Goal: Transaction & Acquisition: Obtain resource

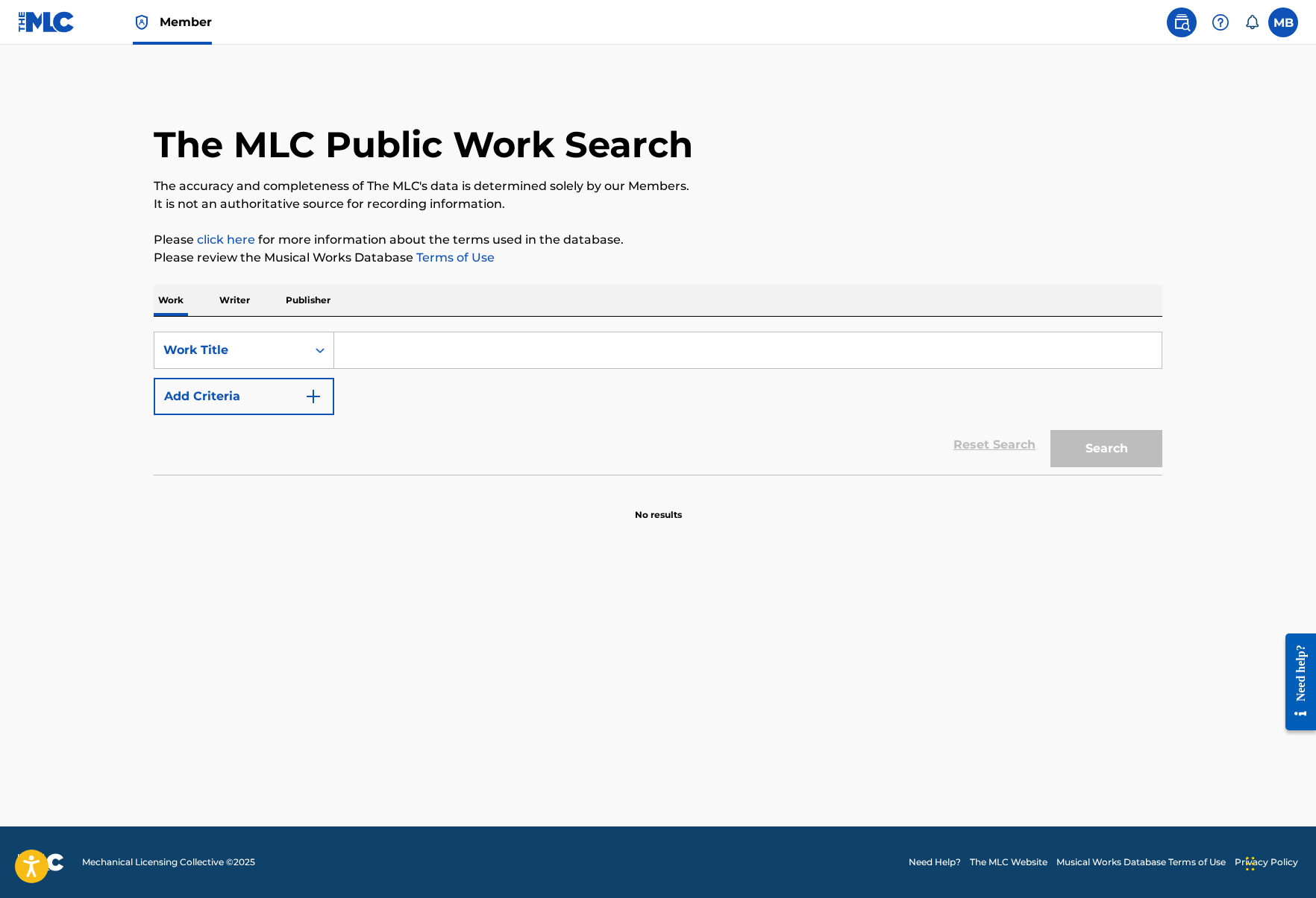
click at [182, 16] on span "Member" at bounding box center [186, 21] width 53 height 17
click at [176, 34] on link "Member" at bounding box center [173, 22] width 79 height 44
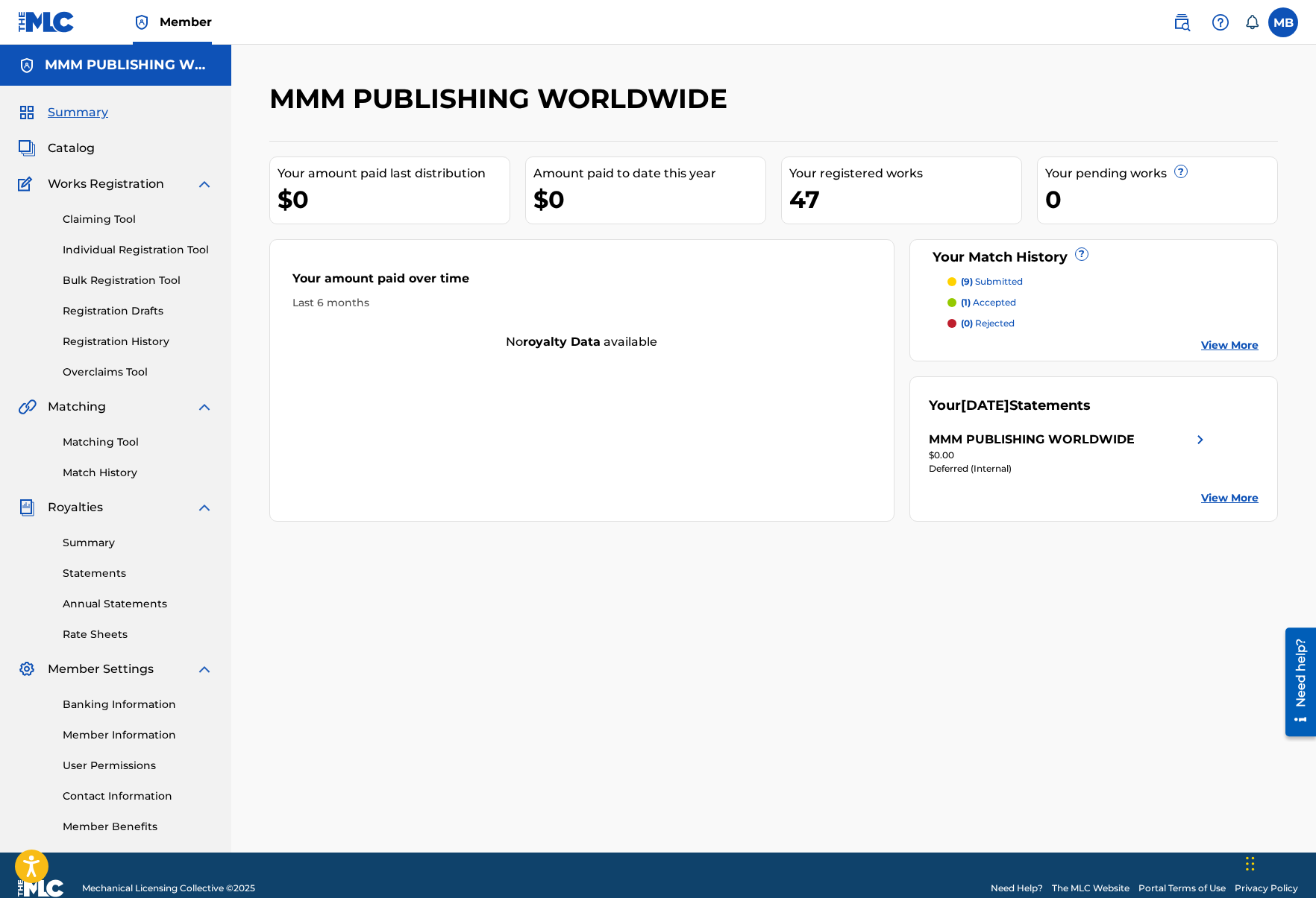
click at [133, 336] on link "Registration History" at bounding box center [137, 342] width 150 height 16
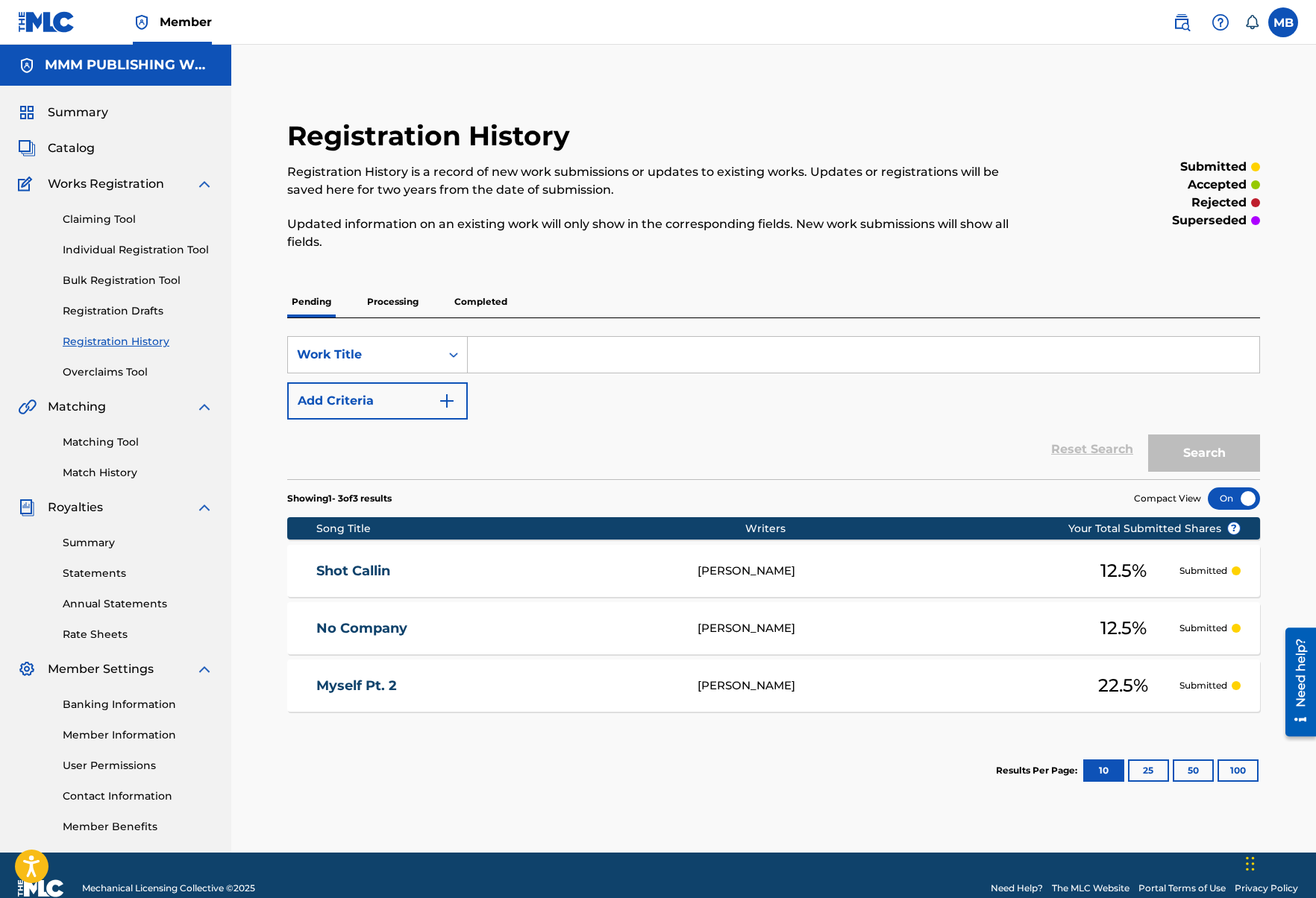
click at [399, 306] on p "Processing" at bounding box center [393, 302] width 61 height 31
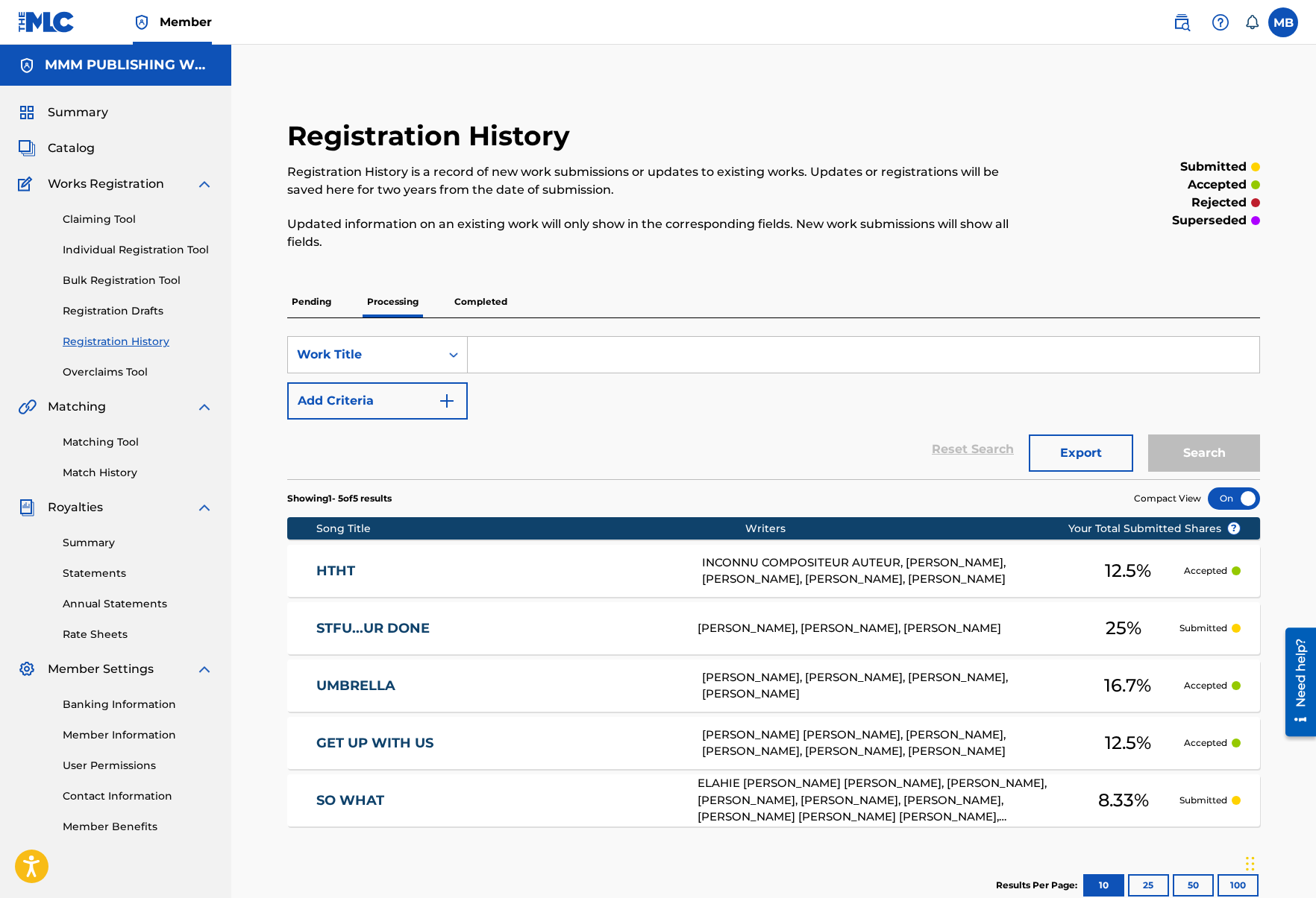
click at [478, 306] on p "Completed" at bounding box center [480, 302] width 62 height 31
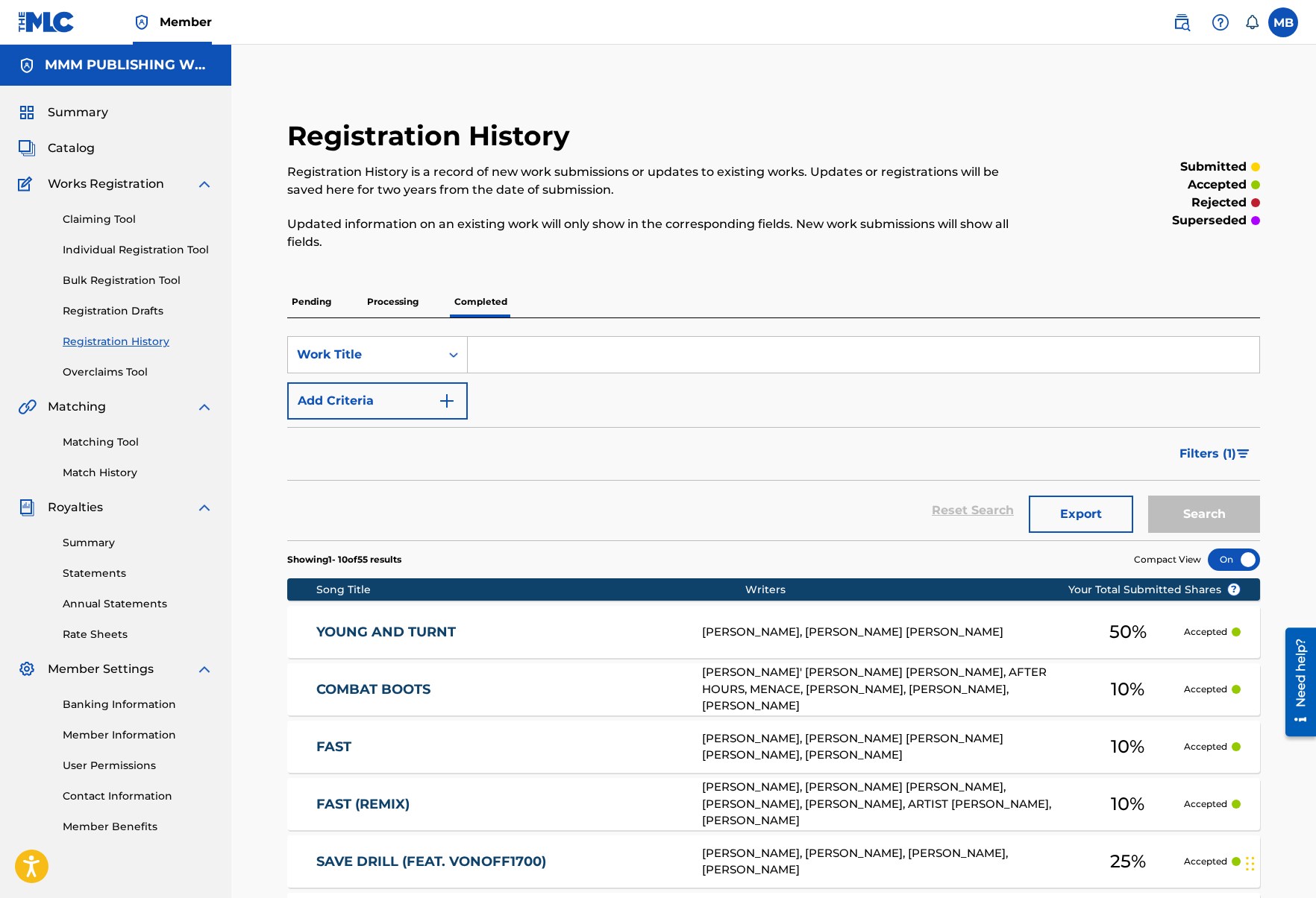
click at [85, 145] on span "Catalog" at bounding box center [71, 149] width 47 height 18
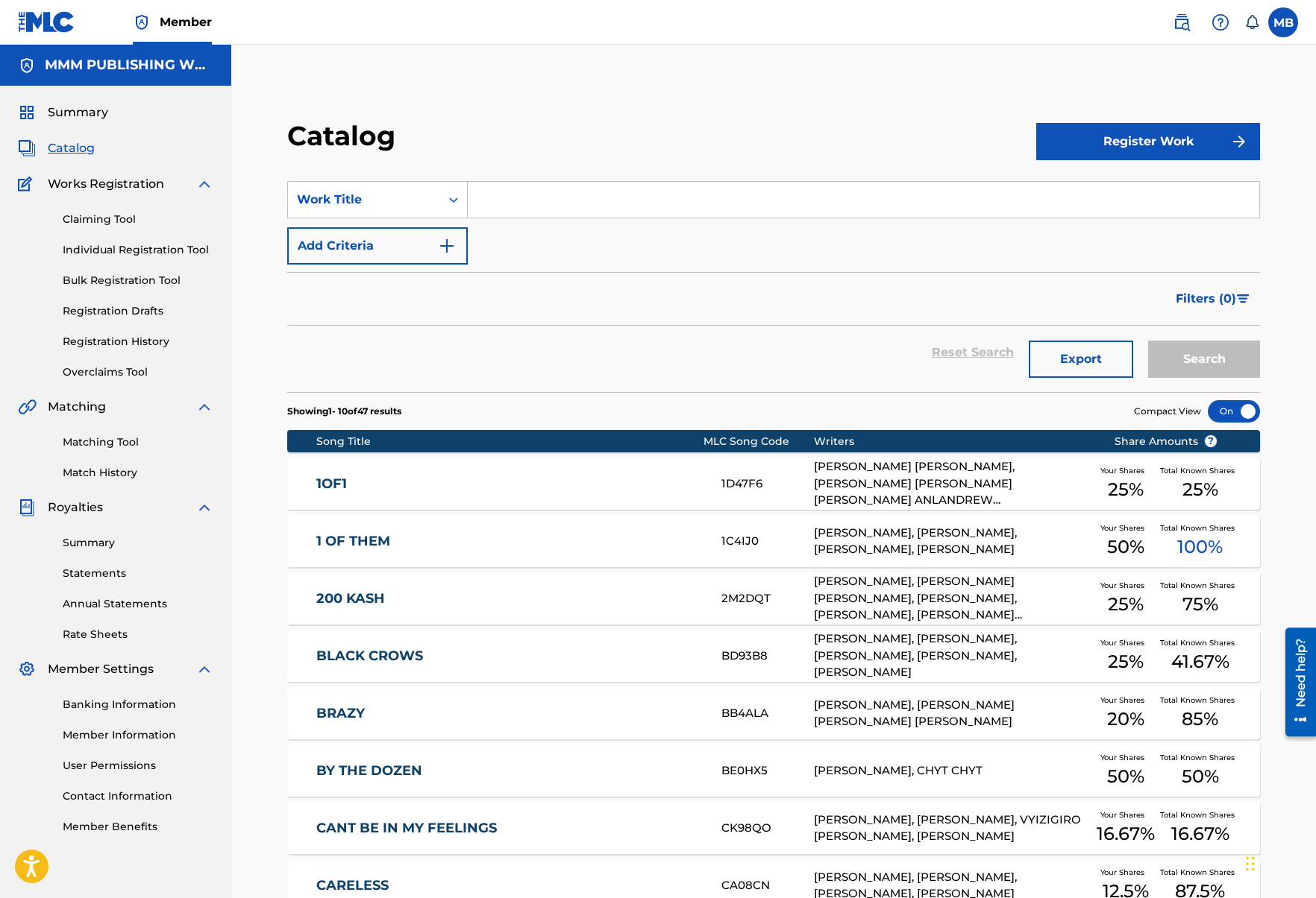
click at [1063, 346] on button "Export" at bounding box center [1080, 359] width 104 height 37
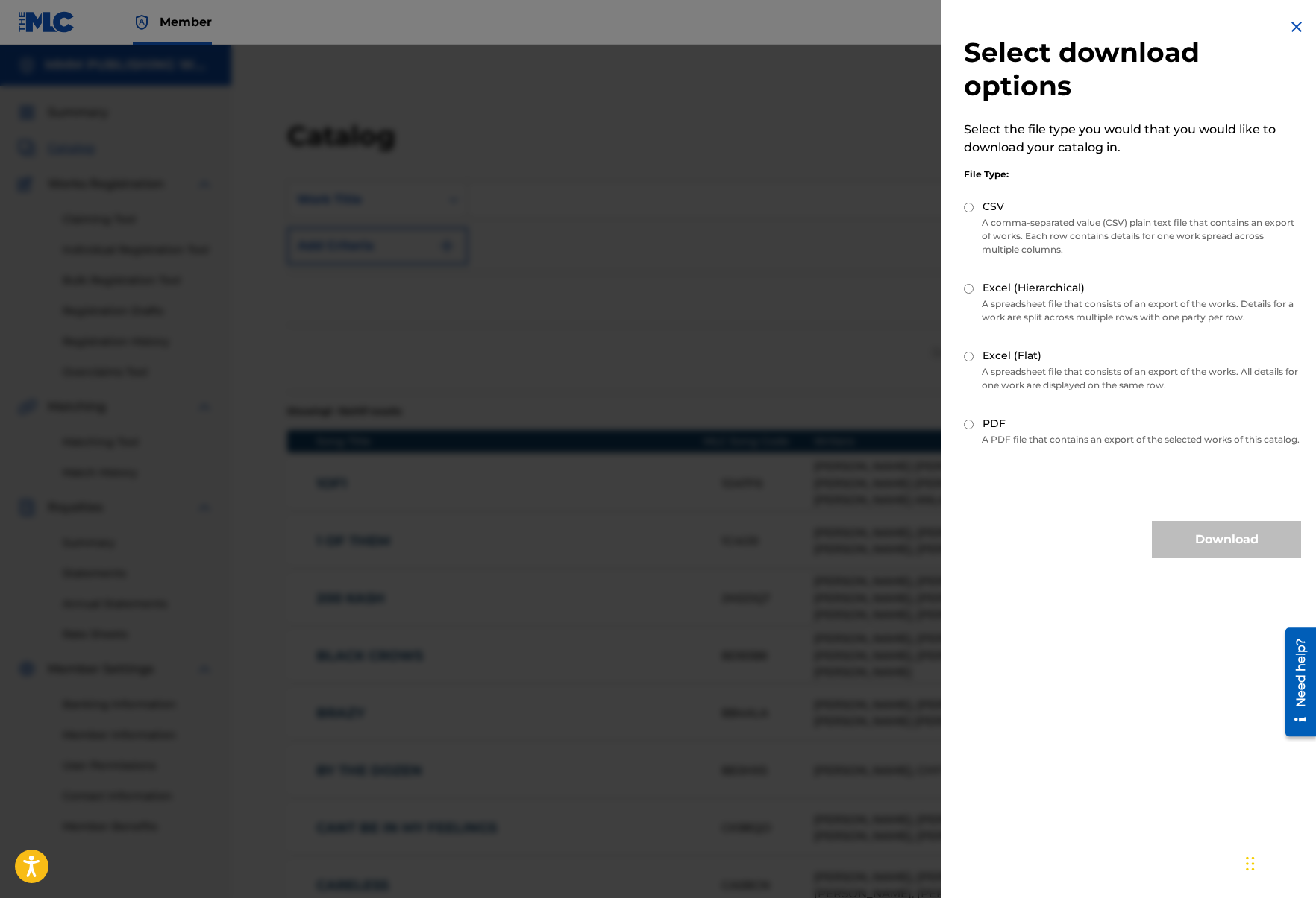
click at [1004, 433] on p "A PDF file that contains an export of the selected works of this catalog." at bounding box center [1132, 440] width 337 height 13
click at [990, 422] on label "PDF" at bounding box center [994, 423] width 23 height 16
click at [973, 422] on input "PDF" at bounding box center [968, 425] width 10 height 10
radio input "true"
click at [1009, 353] on label "Excel (Flat)" at bounding box center [1012, 356] width 59 height 16
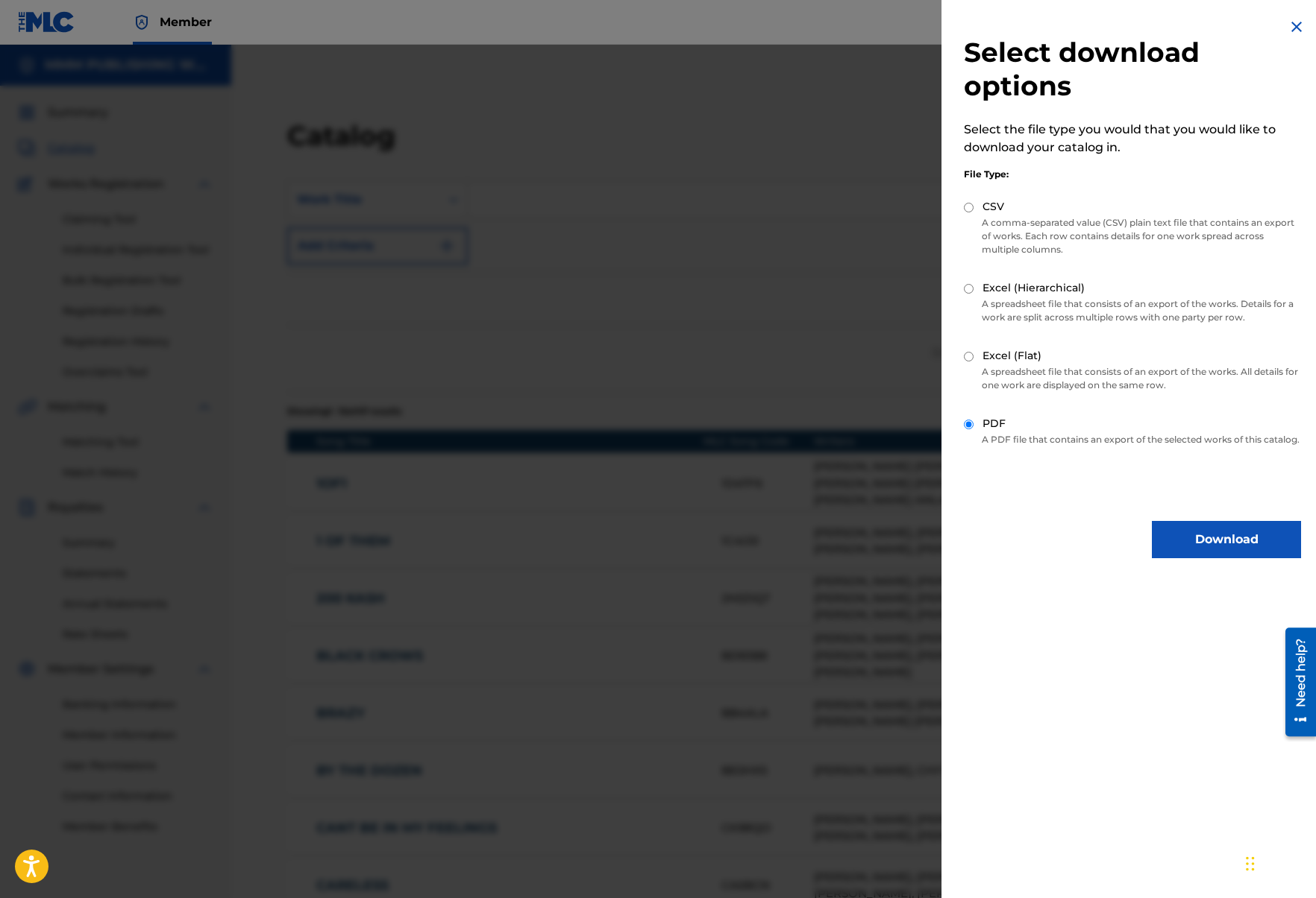
click at [973, 353] on input "Excel (Flat)" at bounding box center [968, 357] width 10 height 10
radio input "true"
click at [1060, 316] on p "A spreadsheet file that consists of an export of the works. Details for a work …" at bounding box center [1132, 311] width 337 height 27
click at [1046, 287] on label "Excel (Hierarchical)" at bounding box center [1033, 288] width 102 height 16
click at [973, 287] on input "Excel (Hierarchical)" at bounding box center [968, 289] width 10 height 10
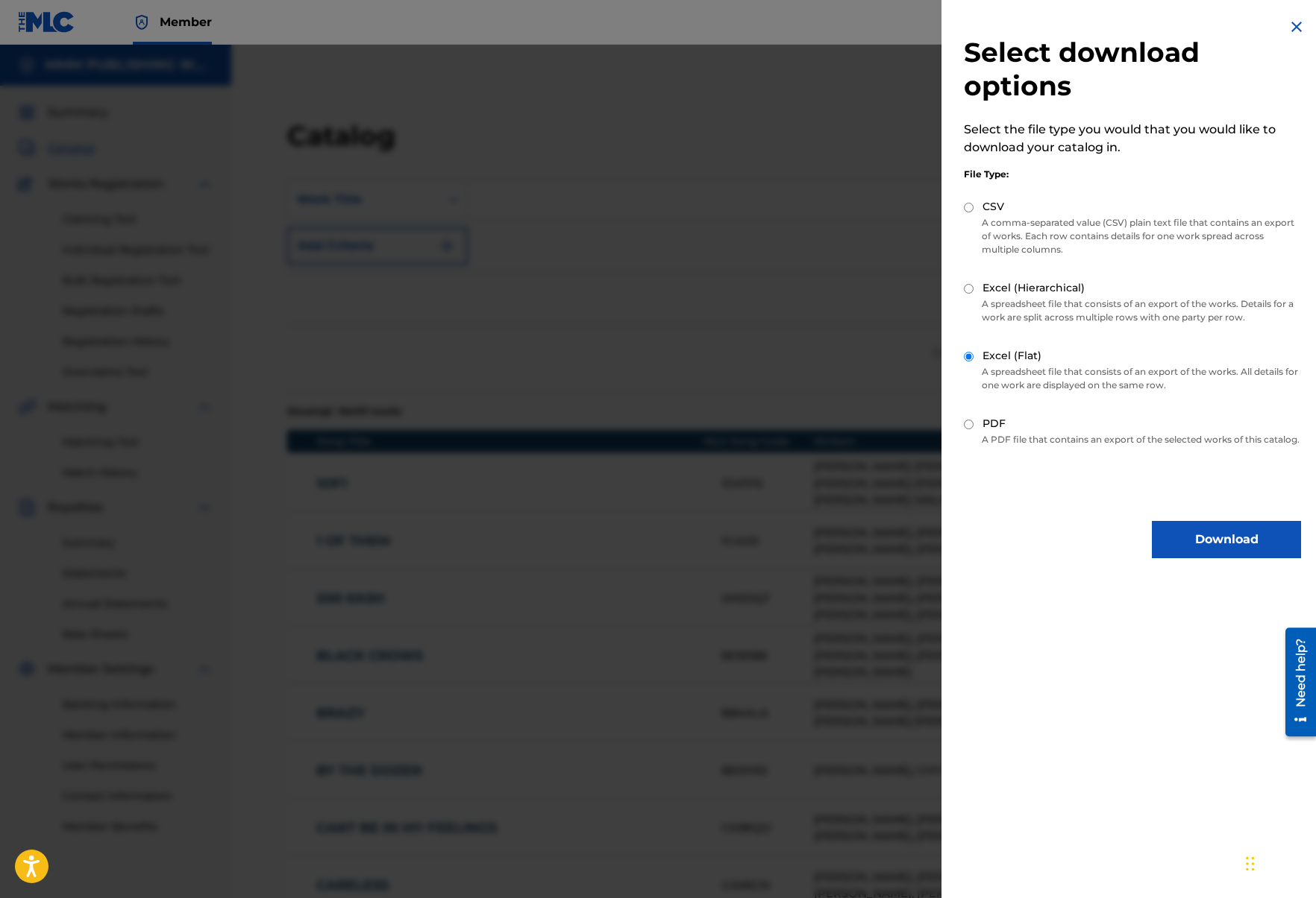
radio input "true"
click at [1016, 228] on p "A comma-separated value (CSV) plain text file that contains an export of works.…" at bounding box center [1132, 236] width 337 height 40
click at [992, 214] on label "CSV" at bounding box center [993, 206] width 21 height 16
click at [973, 213] on input "CSV" at bounding box center [968, 208] width 10 height 10
radio input "true"
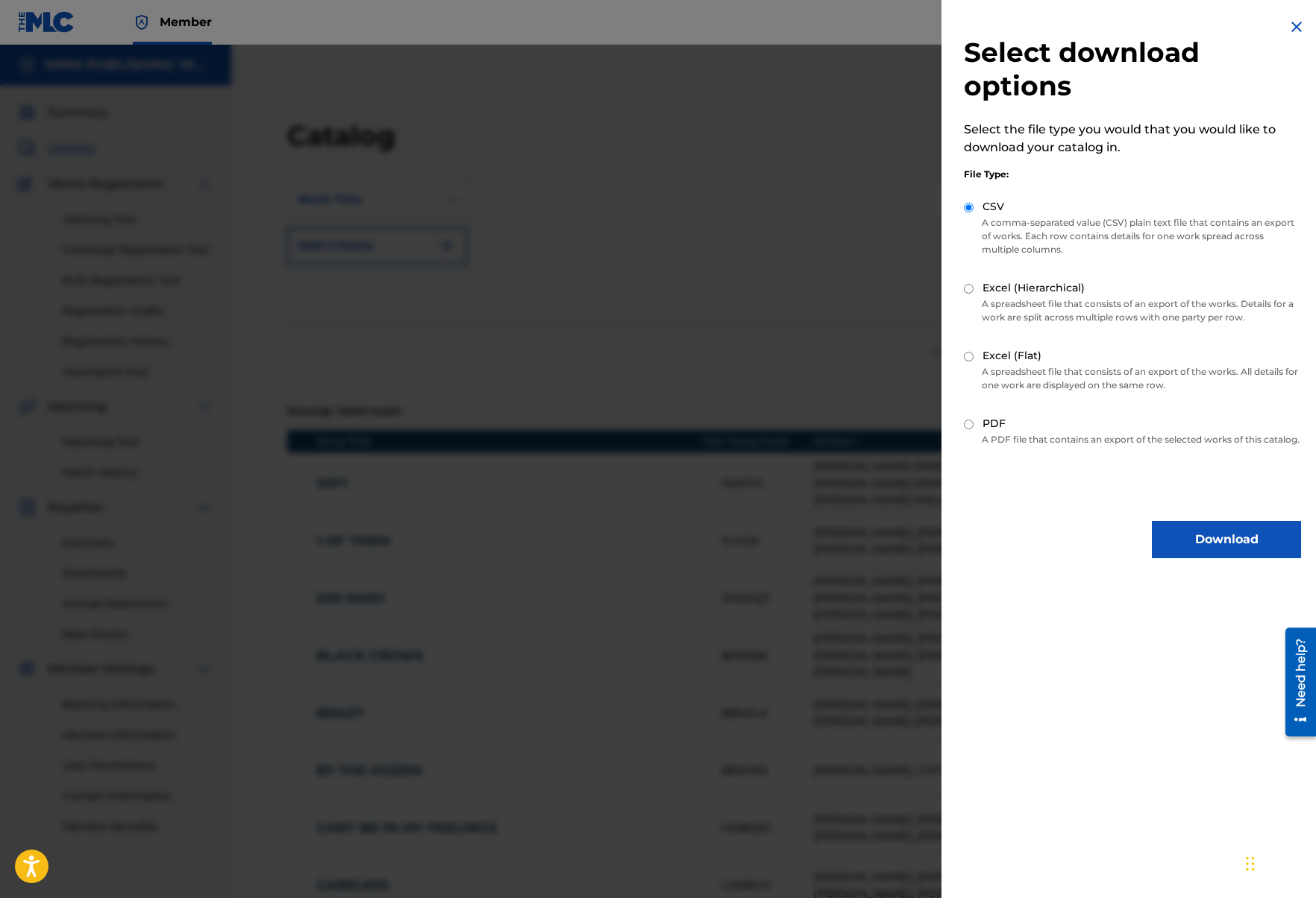
click at [1012, 286] on label "Excel (Hierarchical)" at bounding box center [1033, 288] width 102 height 16
click at [973, 286] on input "Excel (Hierarchical)" at bounding box center [968, 289] width 10 height 10
radio input "true"
click at [992, 201] on label "CSV" at bounding box center [993, 206] width 21 height 16
click at [973, 203] on input "CSV" at bounding box center [968, 208] width 10 height 10
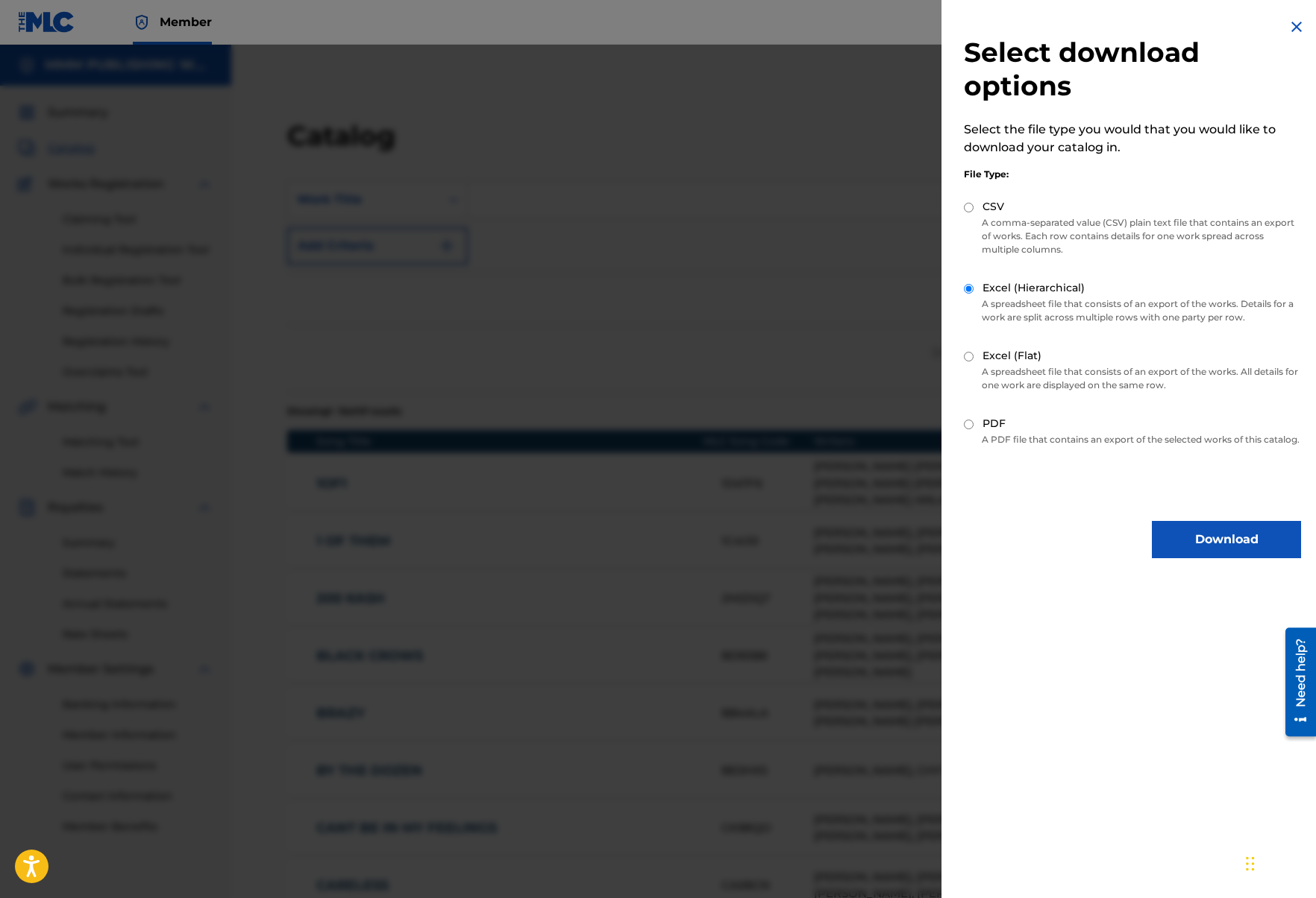
radio input "true"
click at [1216, 559] on button "Download" at bounding box center [1226, 539] width 149 height 37
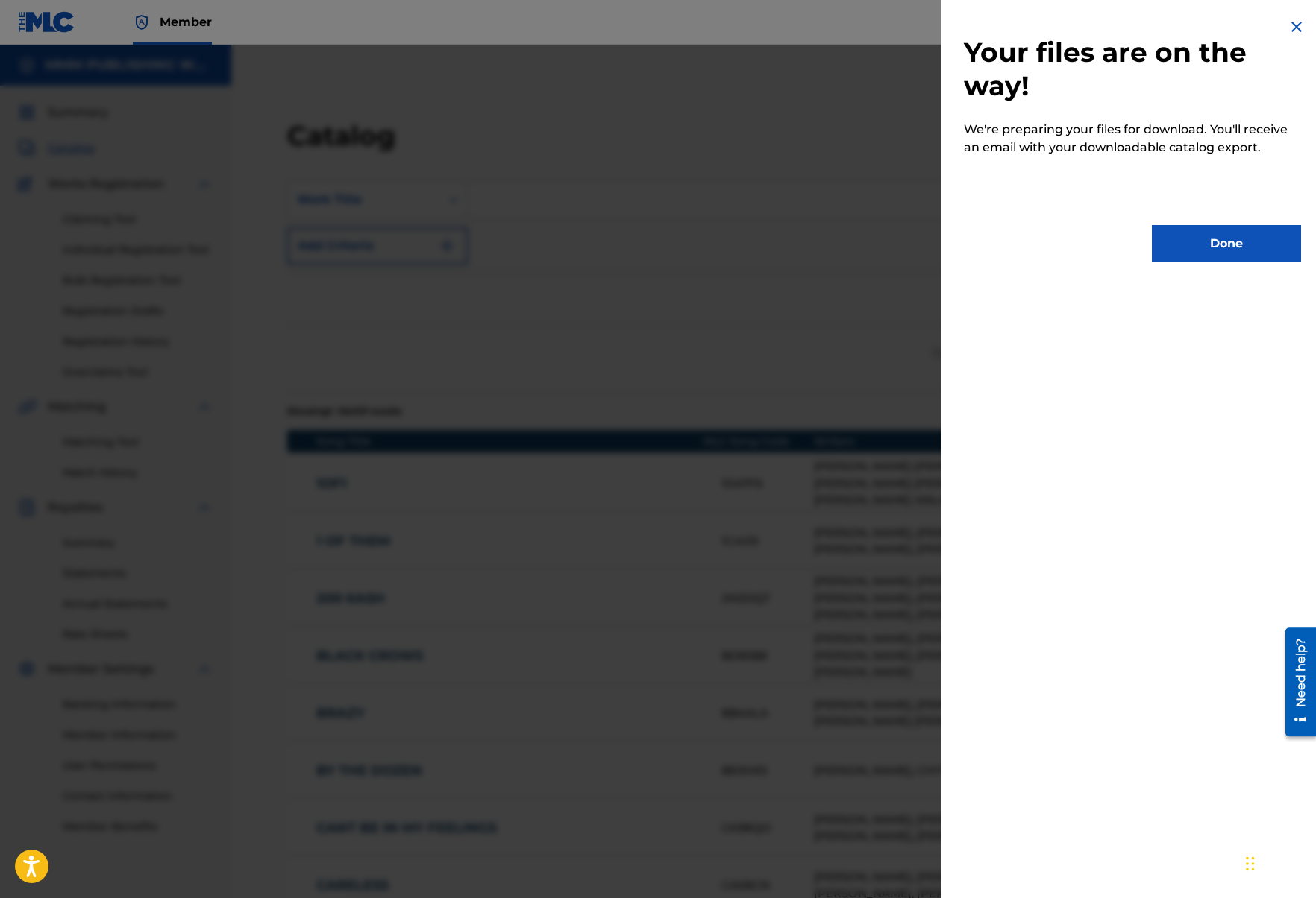
click at [1218, 246] on button "Done" at bounding box center [1226, 243] width 149 height 37
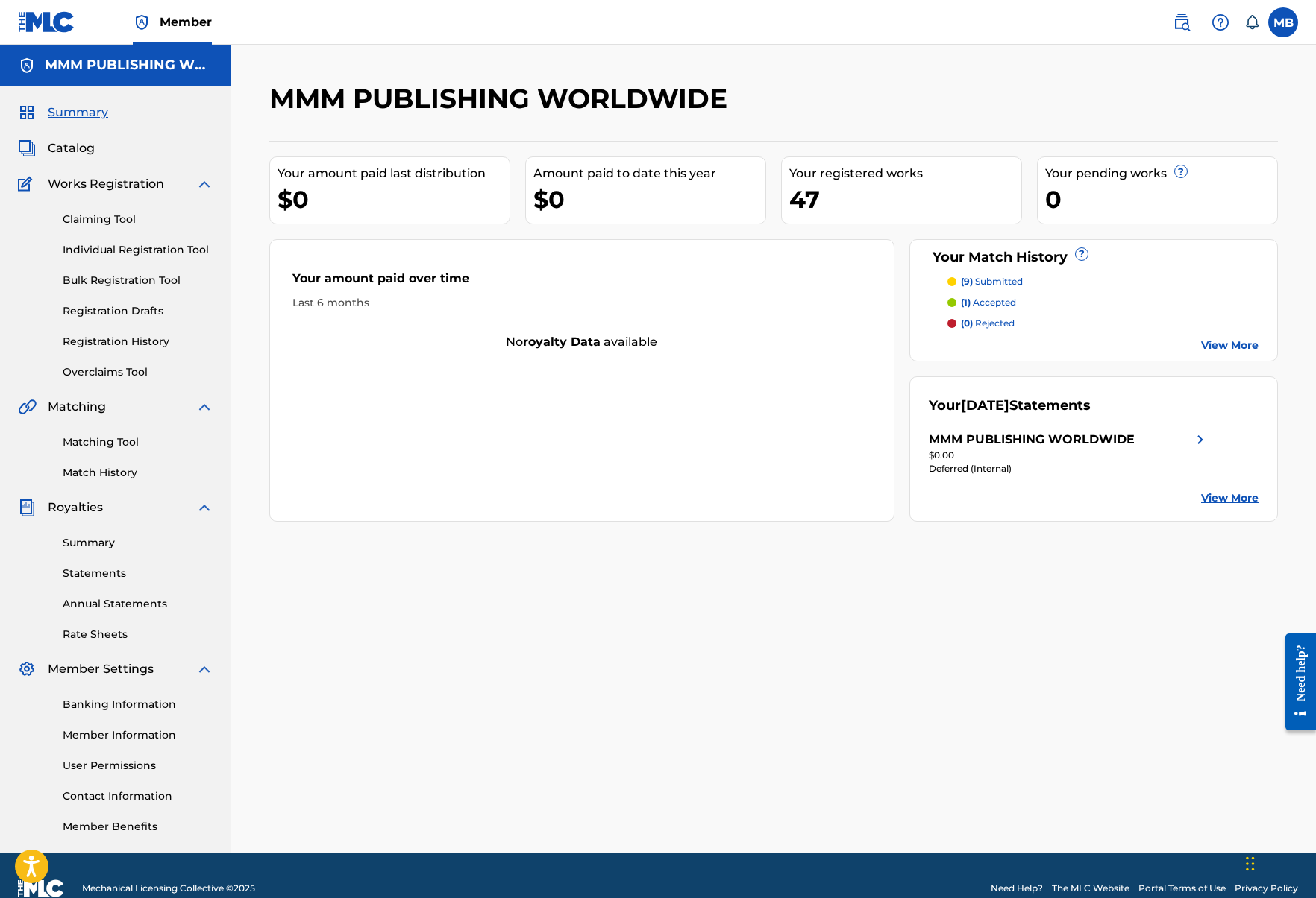
click at [83, 140] on span "Catalog" at bounding box center [71, 149] width 47 height 18
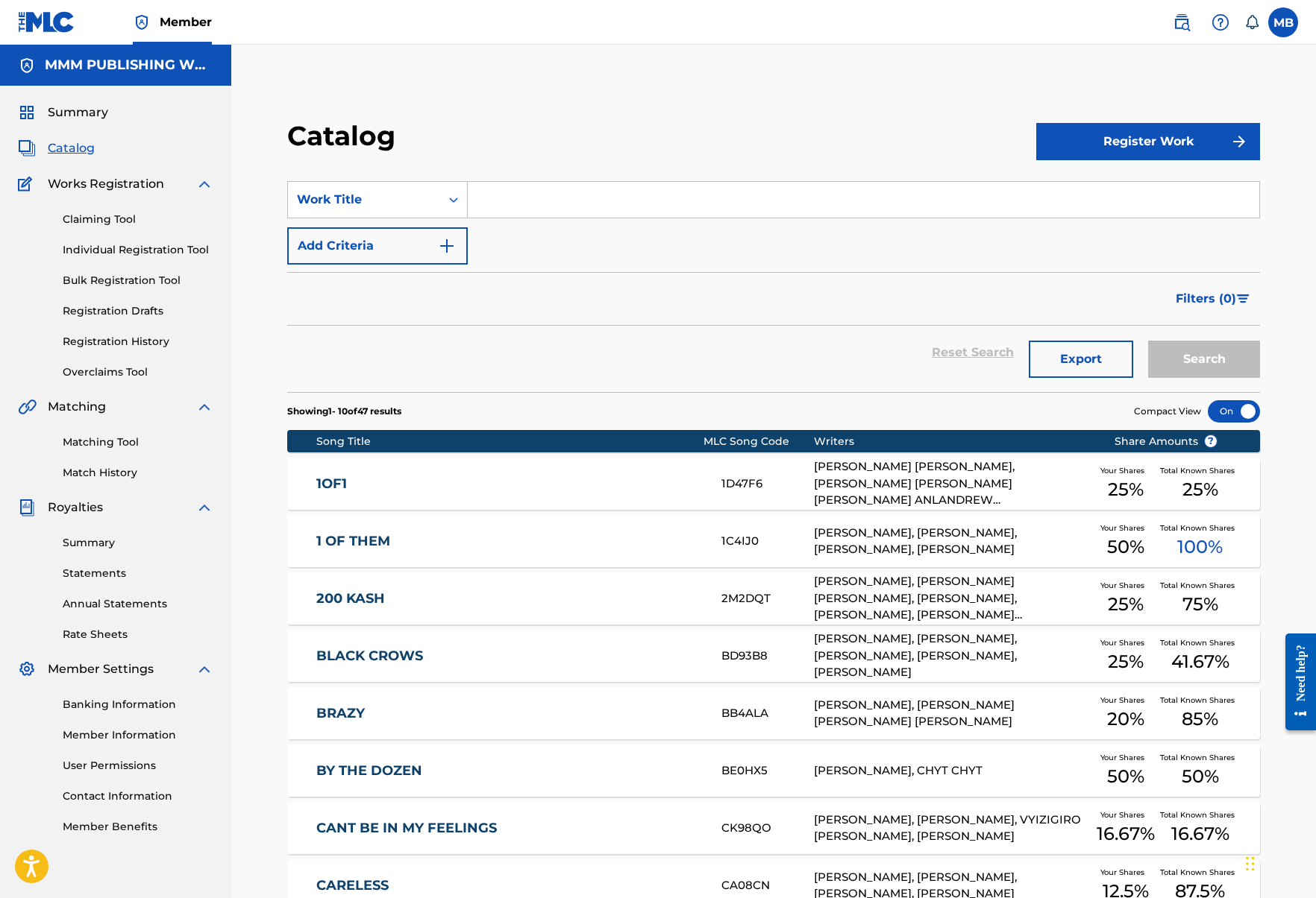
click at [1083, 347] on button "Export" at bounding box center [1080, 359] width 104 height 37
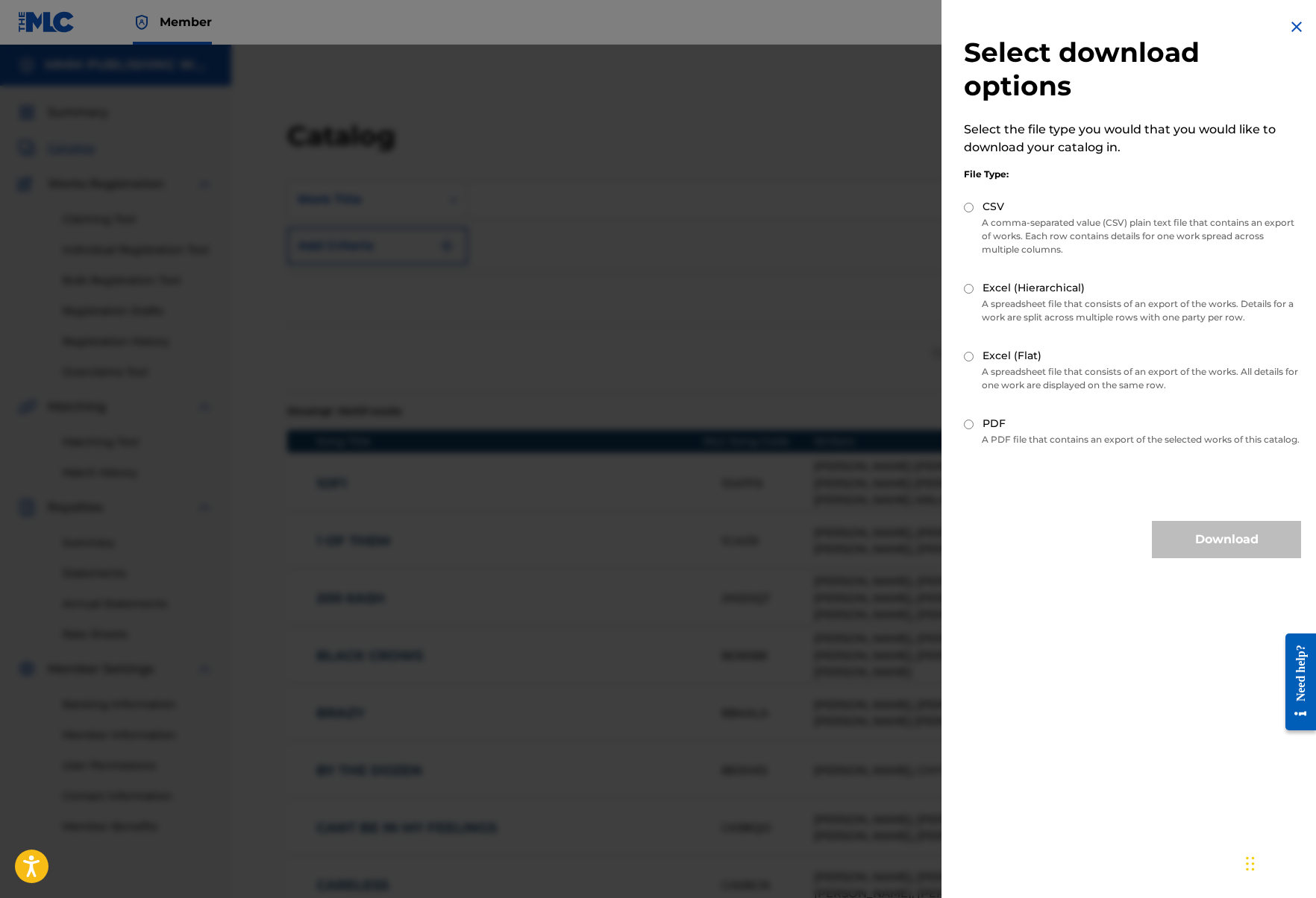
click at [1015, 292] on label "Excel (Hierarchical)" at bounding box center [1033, 288] width 102 height 16
click at [973, 292] on input "Excel (Hierarchical)" at bounding box center [968, 289] width 10 height 10
radio input "true"
click at [988, 420] on label "PDF" at bounding box center [994, 423] width 23 height 16
click at [973, 420] on input "PDF" at bounding box center [968, 425] width 10 height 10
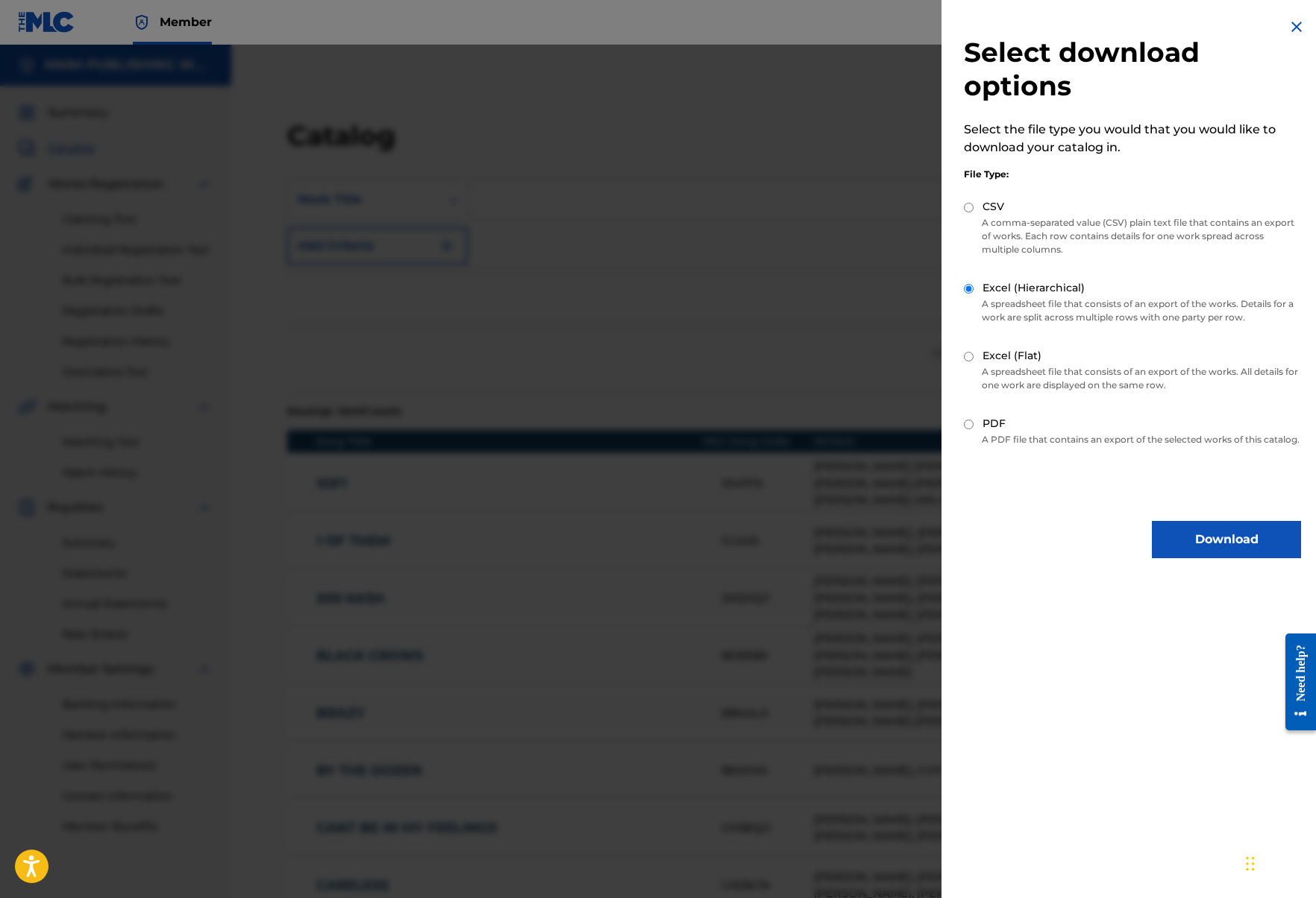
radio input "true"
click at [1158, 550] on button "Download" at bounding box center [1226, 539] width 149 height 37
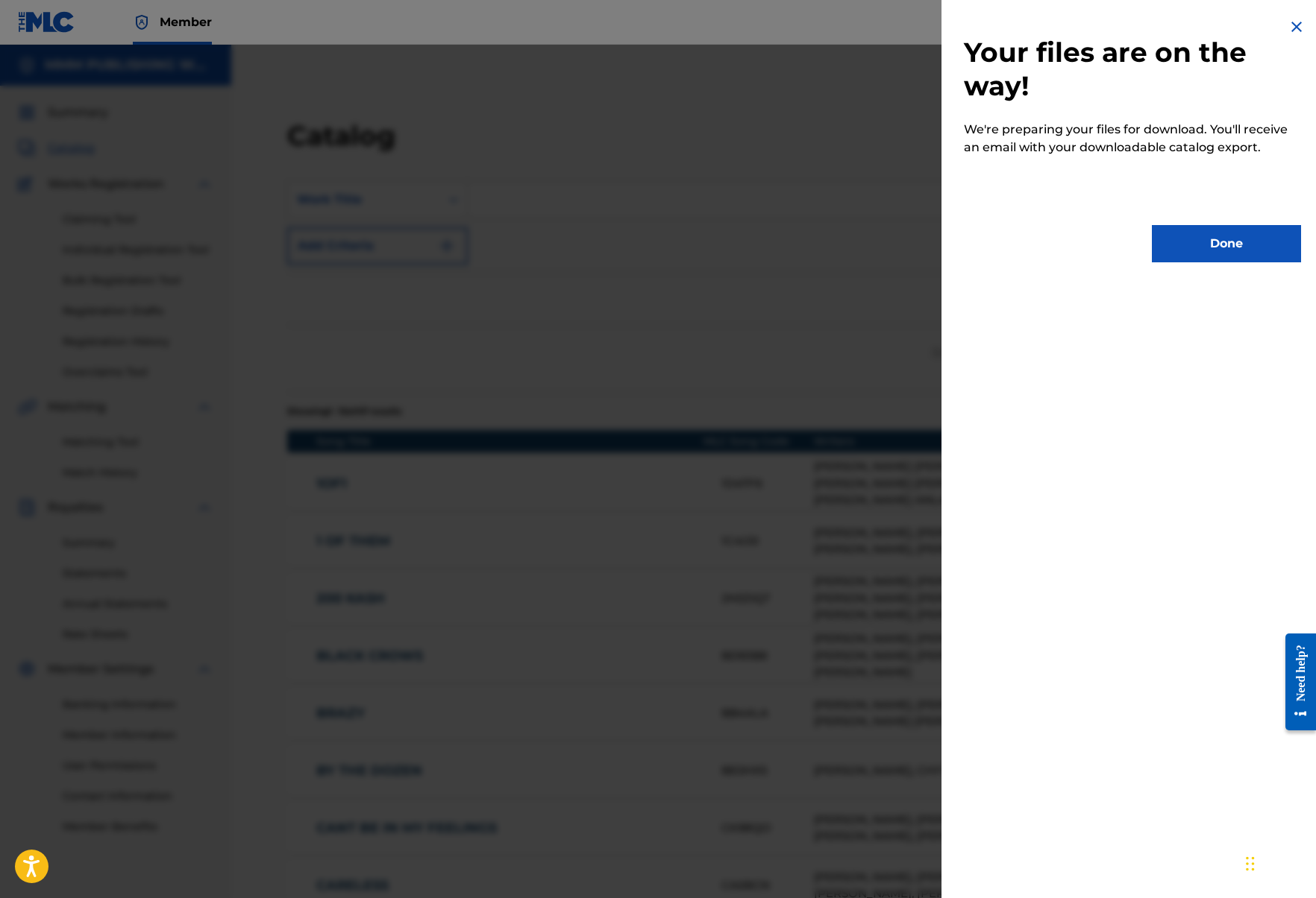
click at [1172, 246] on button "Done" at bounding box center [1226, 243] width 149 height 37
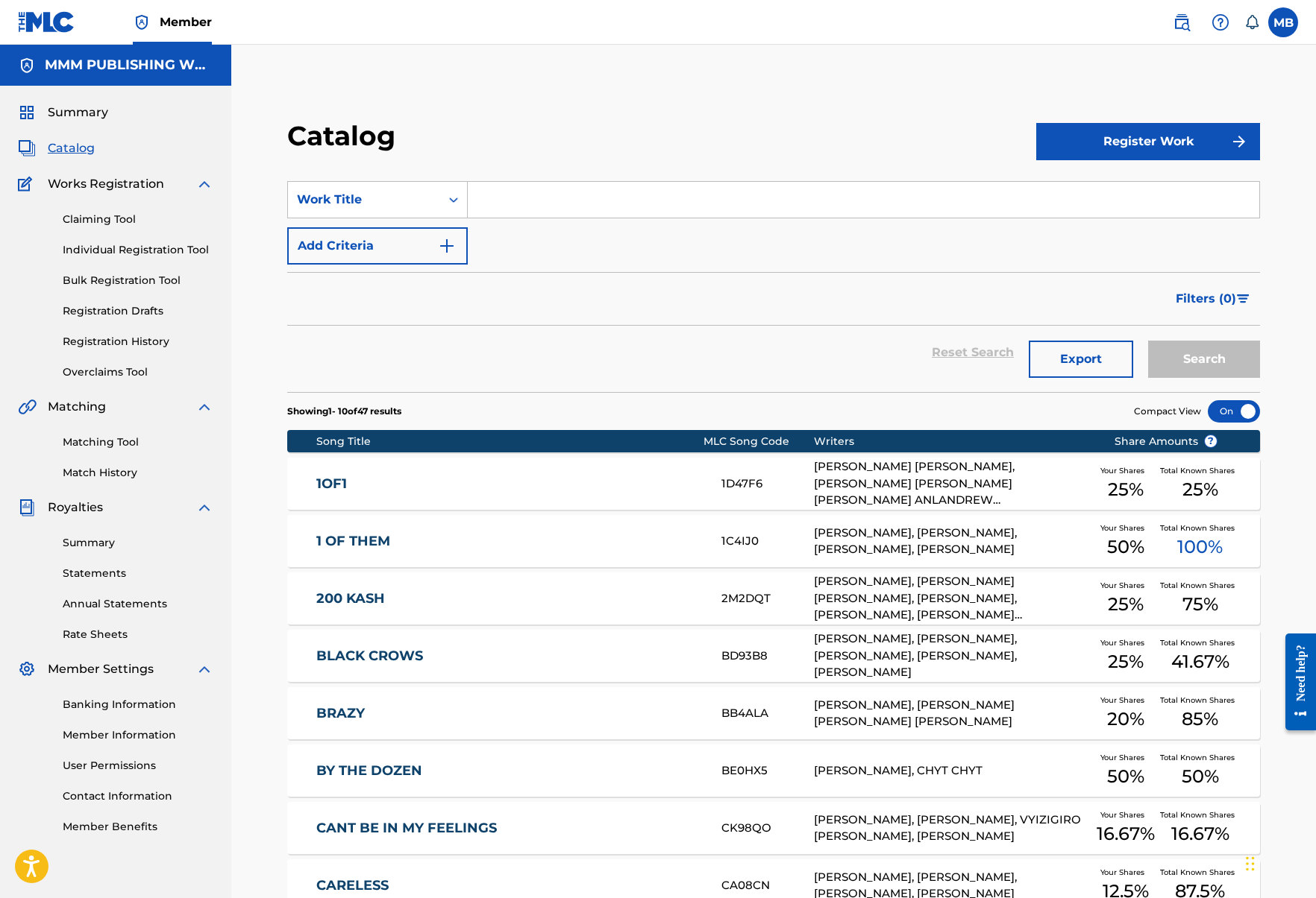
click at [1074, 352] on button "Export" at bounding box center [1080, 359] width 104 height 37
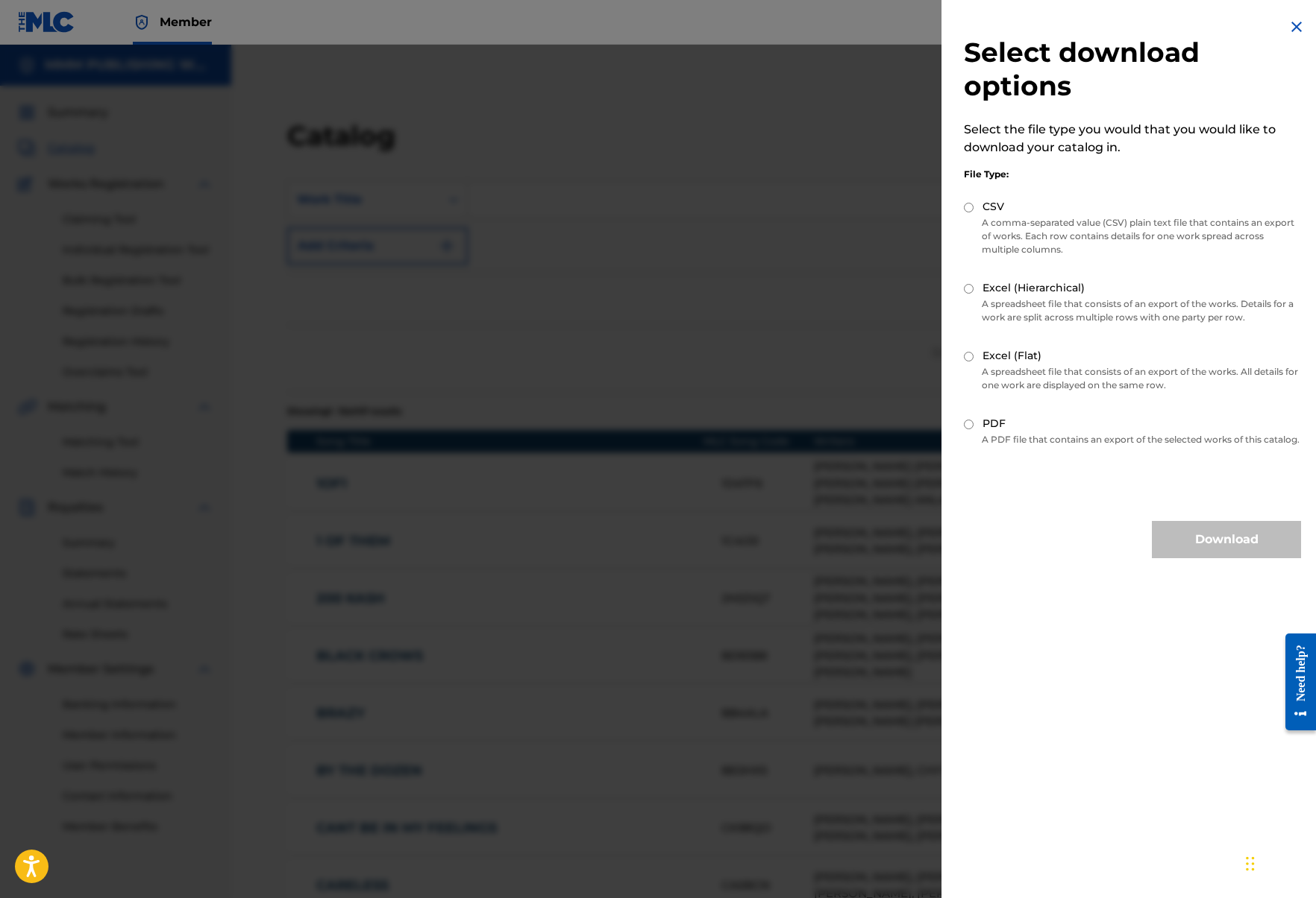
click at [976, 357] on div "Excel (Flat)" at bounding box center [1132, 357] width 337 height 17
click at [968, 358] on input "Excel (Flat)" at bounding box center [968, 357] width 10 height 10
radio input "true"
click at [1193, 546] on button "Download" at bounding box center [1226, 539] width 149 height 37
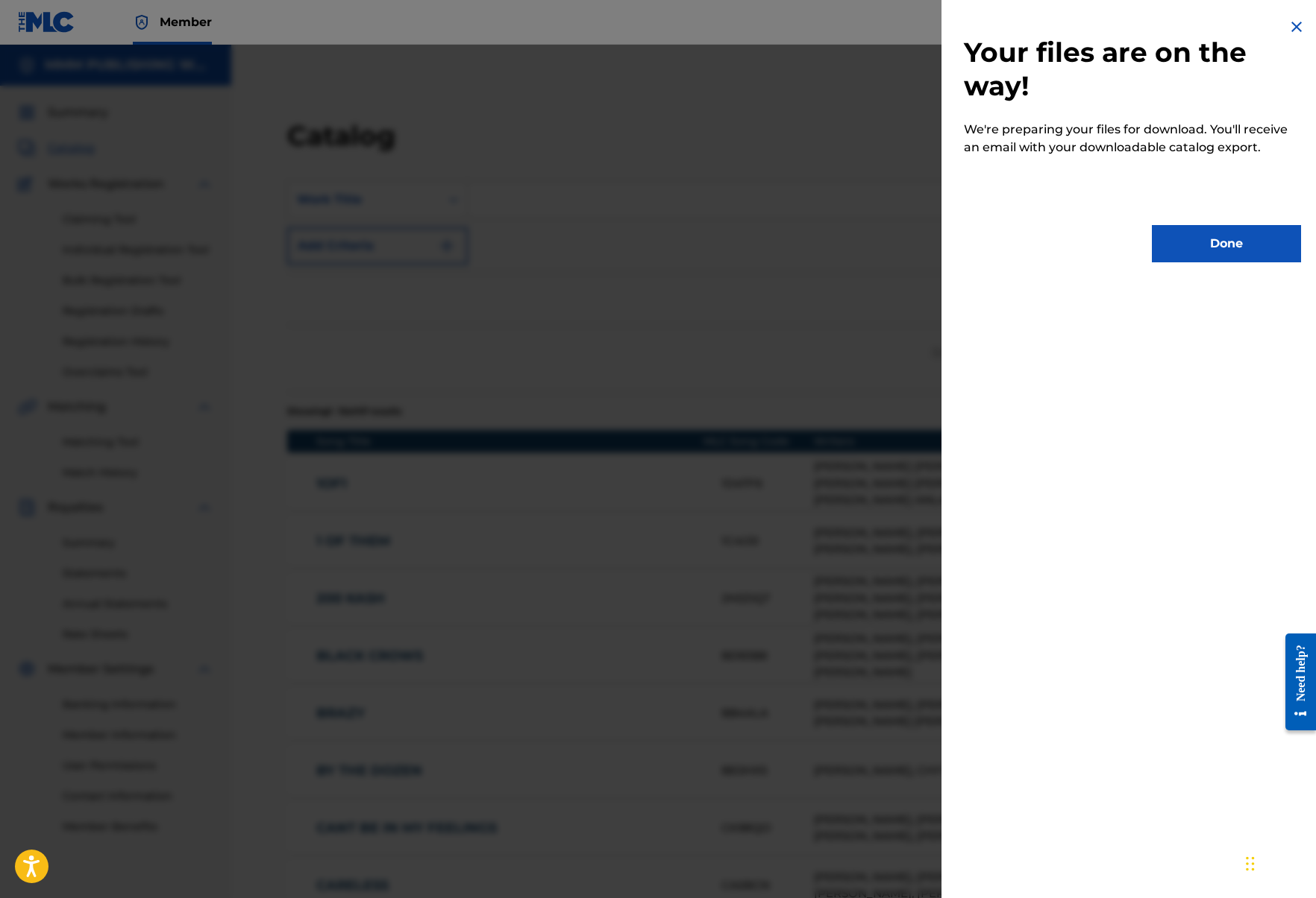
click at [1170, 246] on button "Done" at bounding box center [1226, 243] width 149 height 37
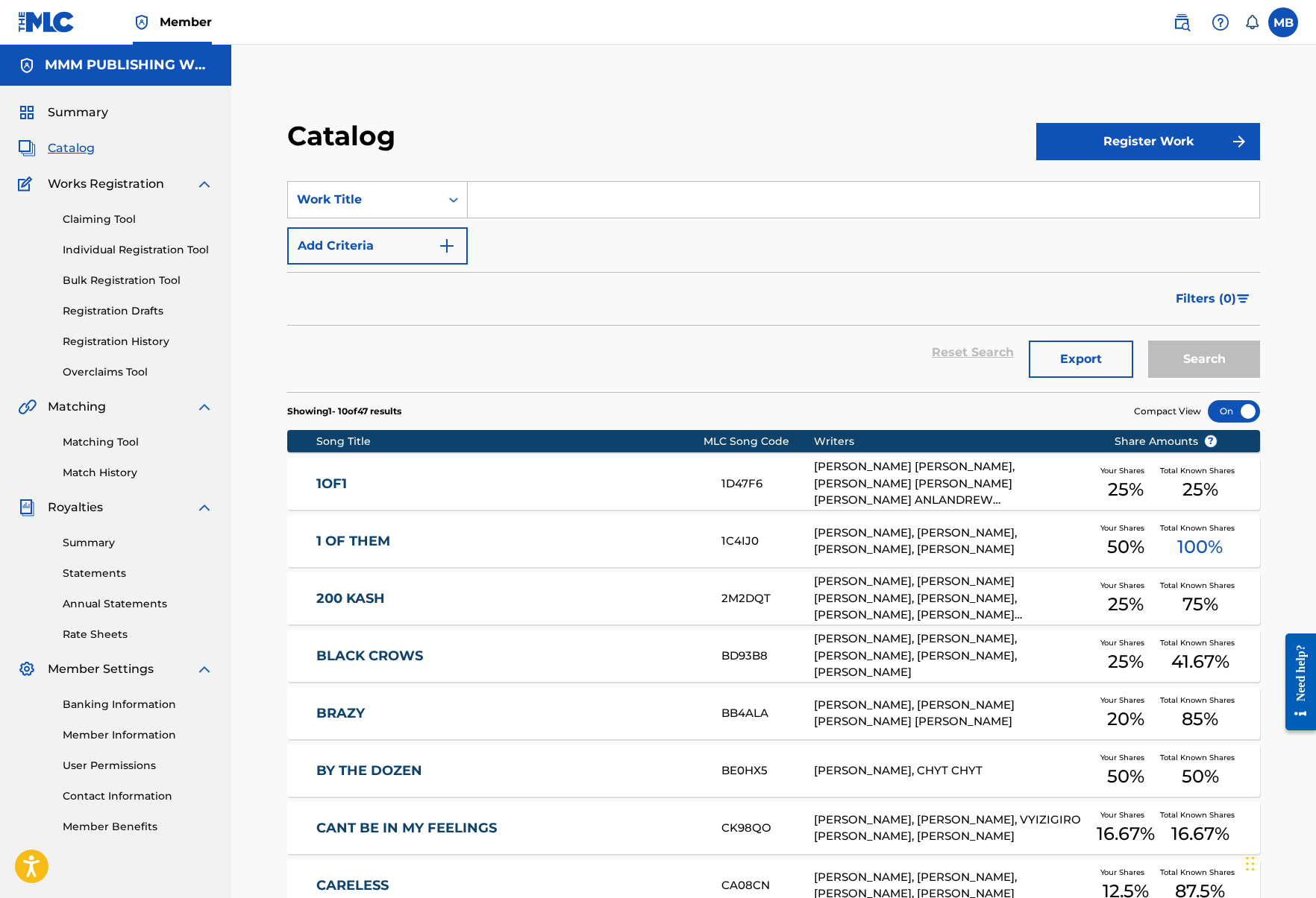
click at [1091, 341] on button "Export" at bounding box center [1080, 359] width 104 height 37
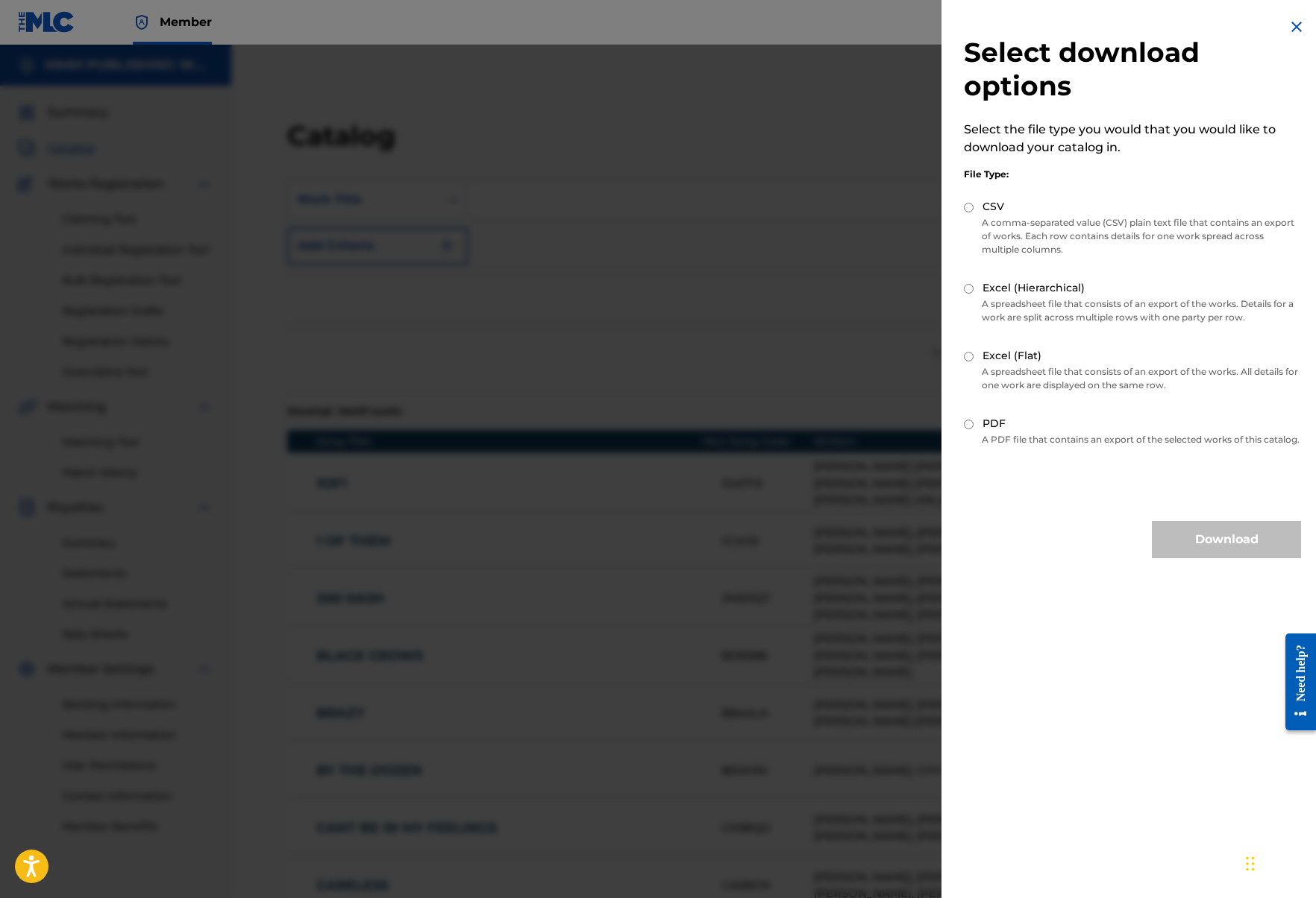
click at [971, 290] on input "Excel (Hierarchical)" at bounding box center [968, 289] width 10 height 10
radio input "true"
click at [1190, 555] on button "Download" at bounding box center [1226, 539] width 149 height 37
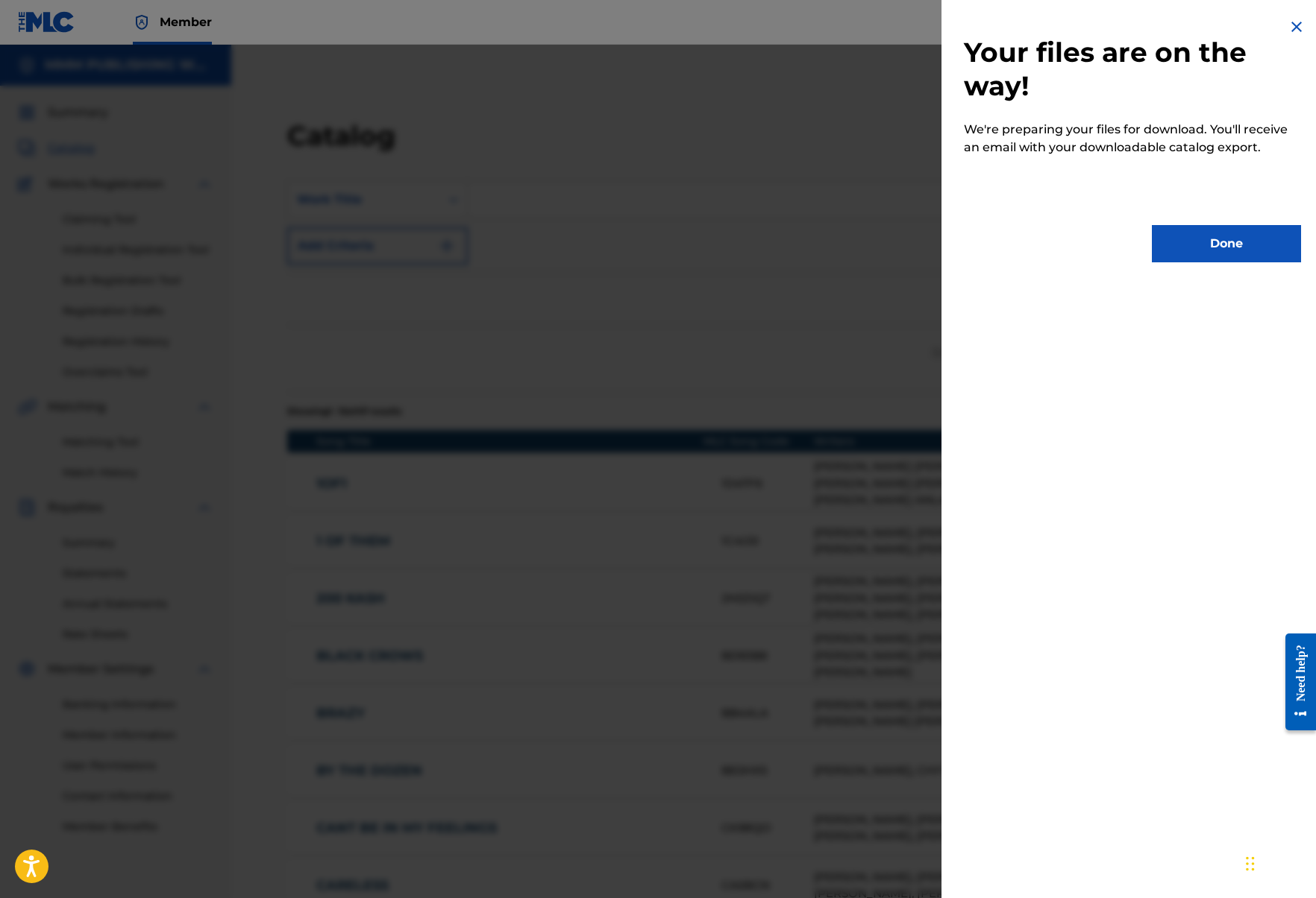
click at [1216, 264] on div "Your files are on the way! We're preparing your files for download. You'll rece…" at bounding box center [1132, 140] width 382 height 280
click at [1209, 237] on button "Done" at bounding box center [1226, 243] width 149 height 37
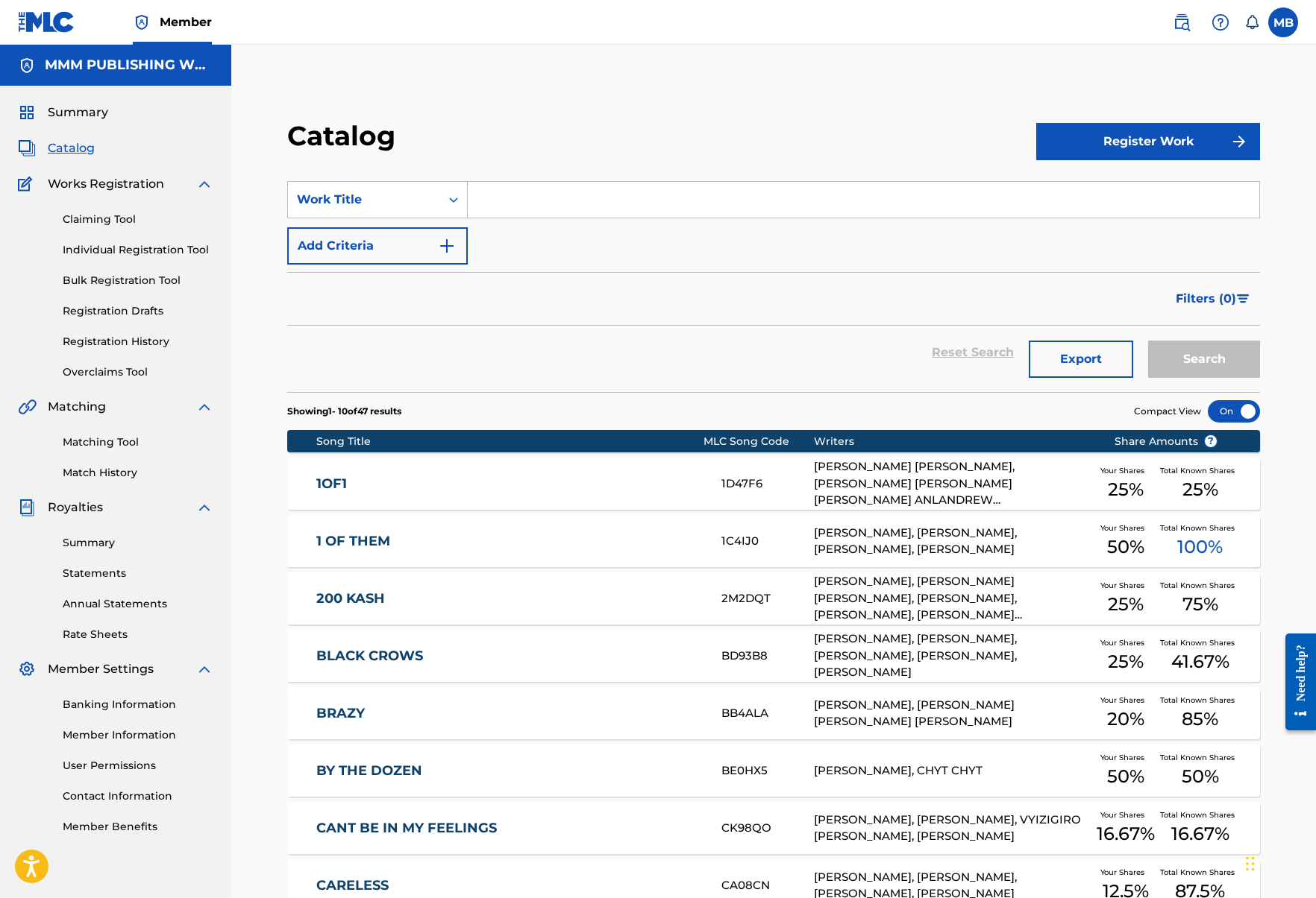
click at [82, 159] on div "Summary Catalog Works Registration Claiming Tool Individual Registration Tool B…" at bounding box center [115, 469] width 231 height 767
click at [81, 147] on span "Catalog" at bounding box center [71, 149] width 47 height 18
